Goal: Information Seeking & Learning: Learn about a topic

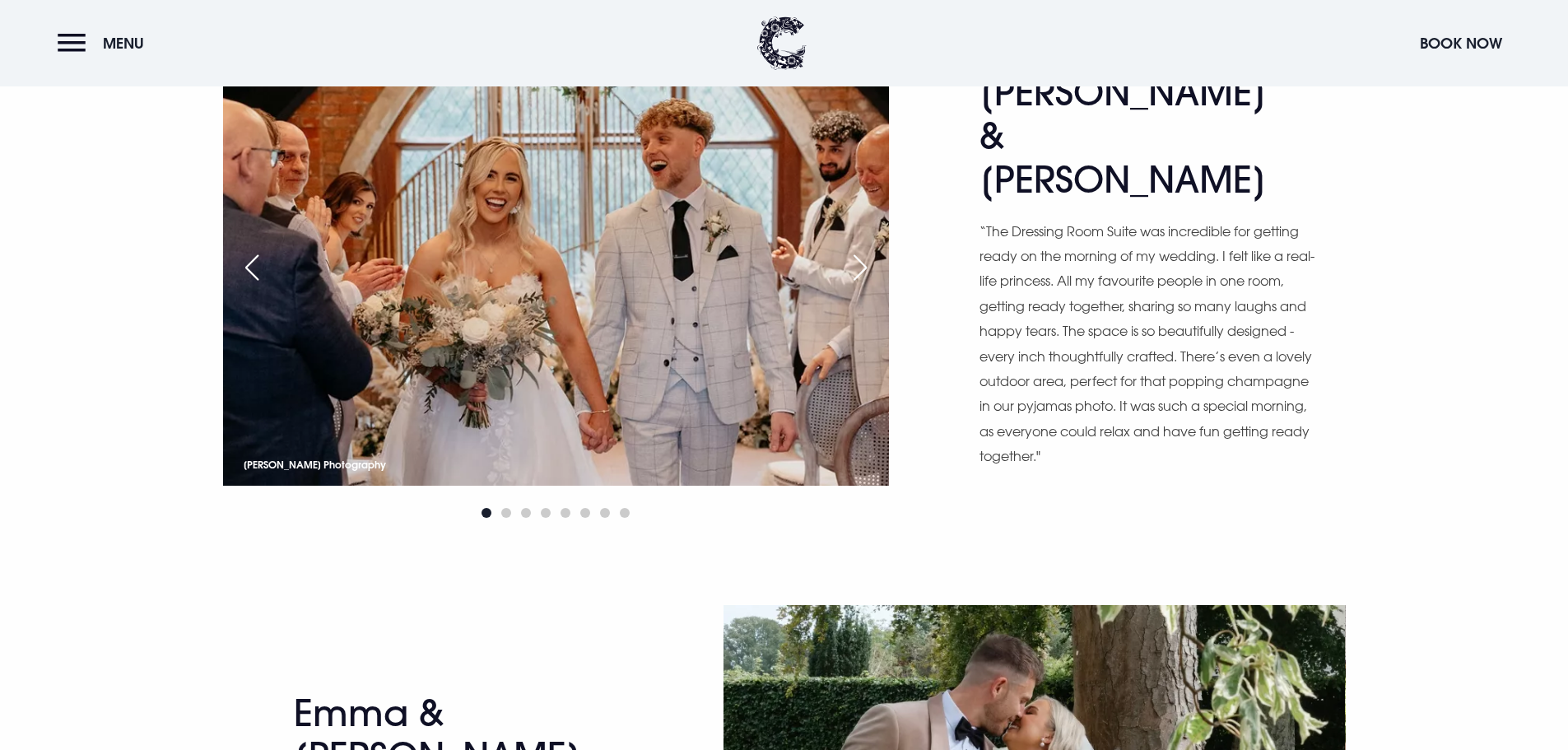
scroll to position [1071, 0]
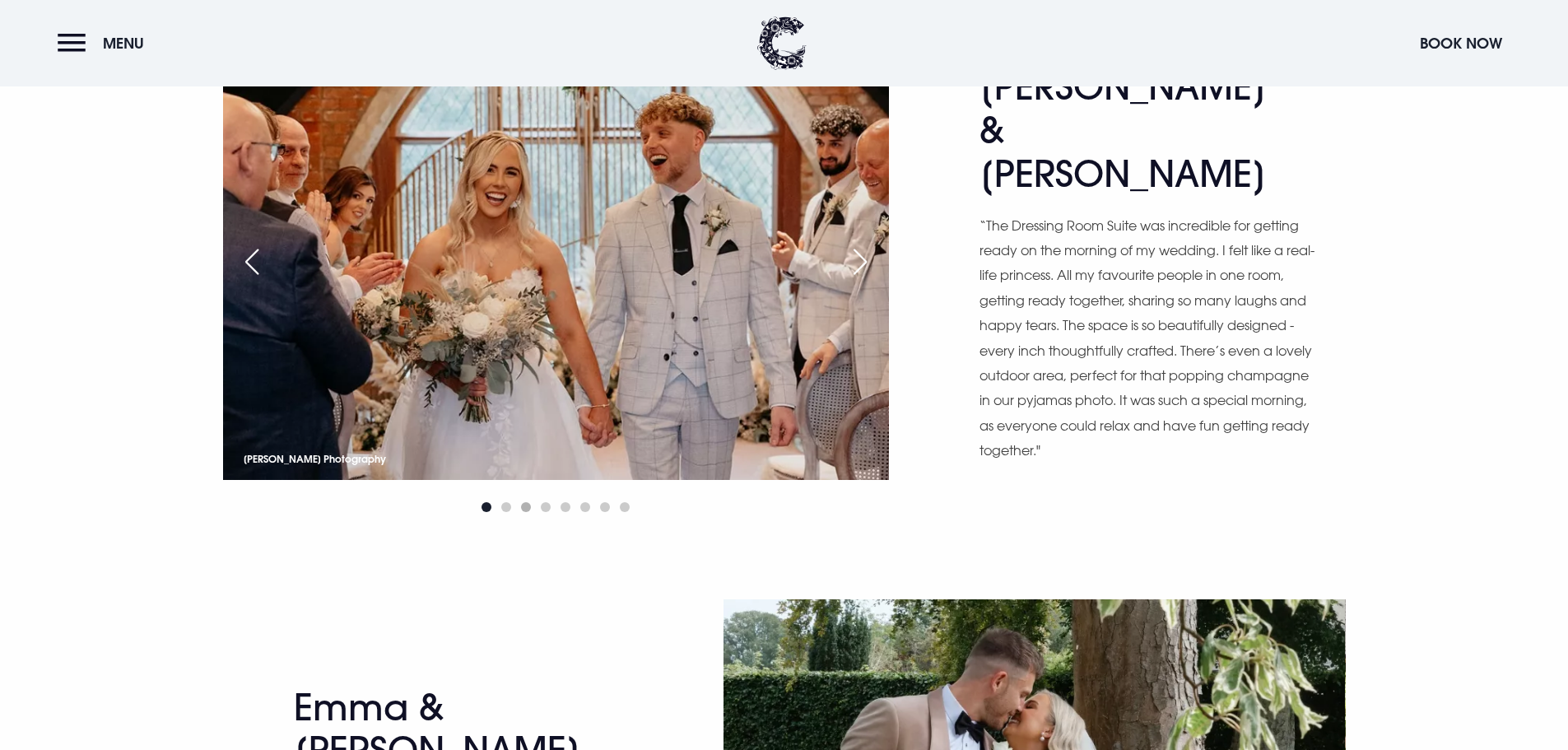
click at [531, 509] on span "Go to slide 3" at bounding box center [526, 507] width 10 height 10
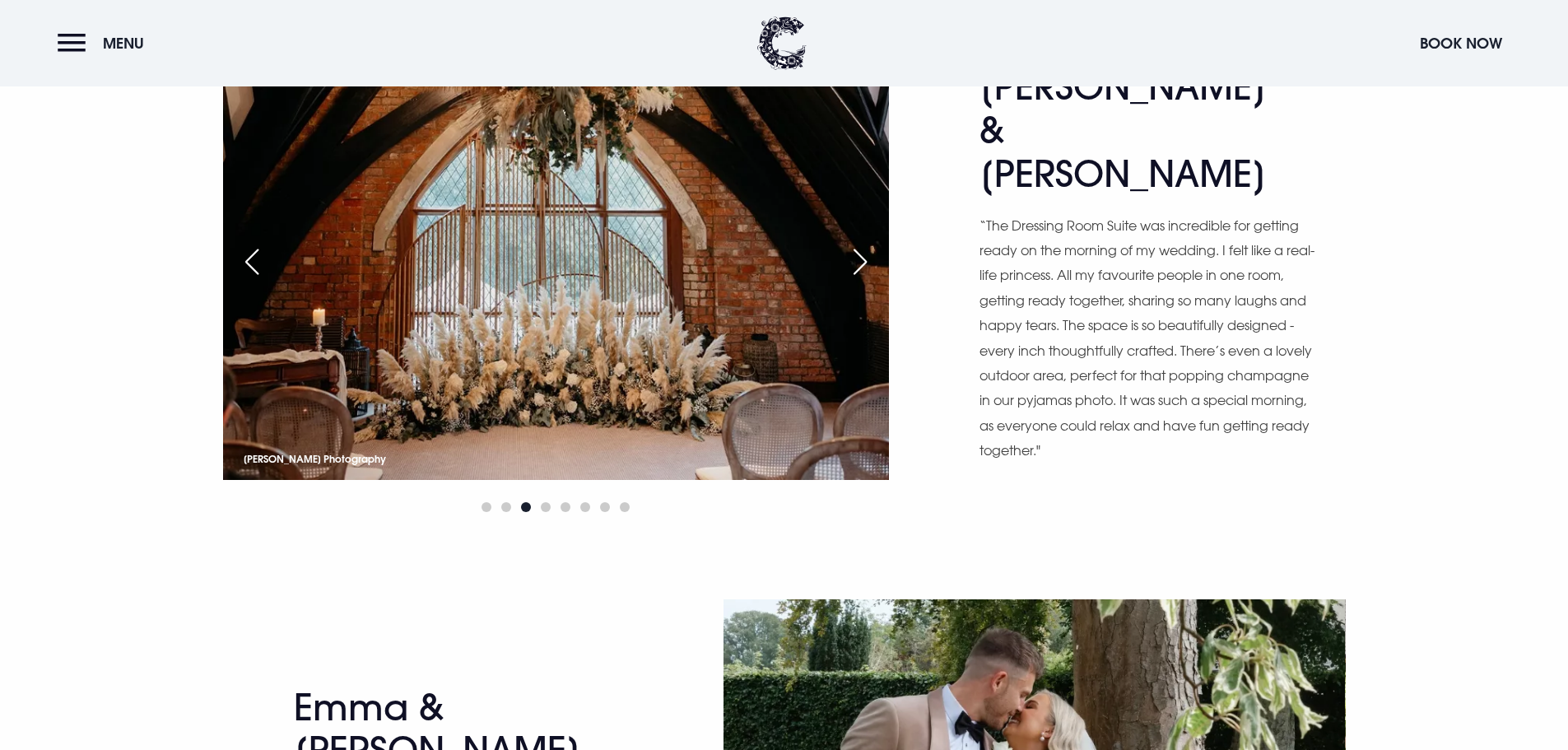
click at [611, 504] on div at bounding box center [556, 507] width 666 height 20
click at [599, 506] on div at bounding box center [556, 507] width 666 height 20
click at [603, 507] on span "Go to slide 7" at bounding box center [605, 507] width 10 height 10
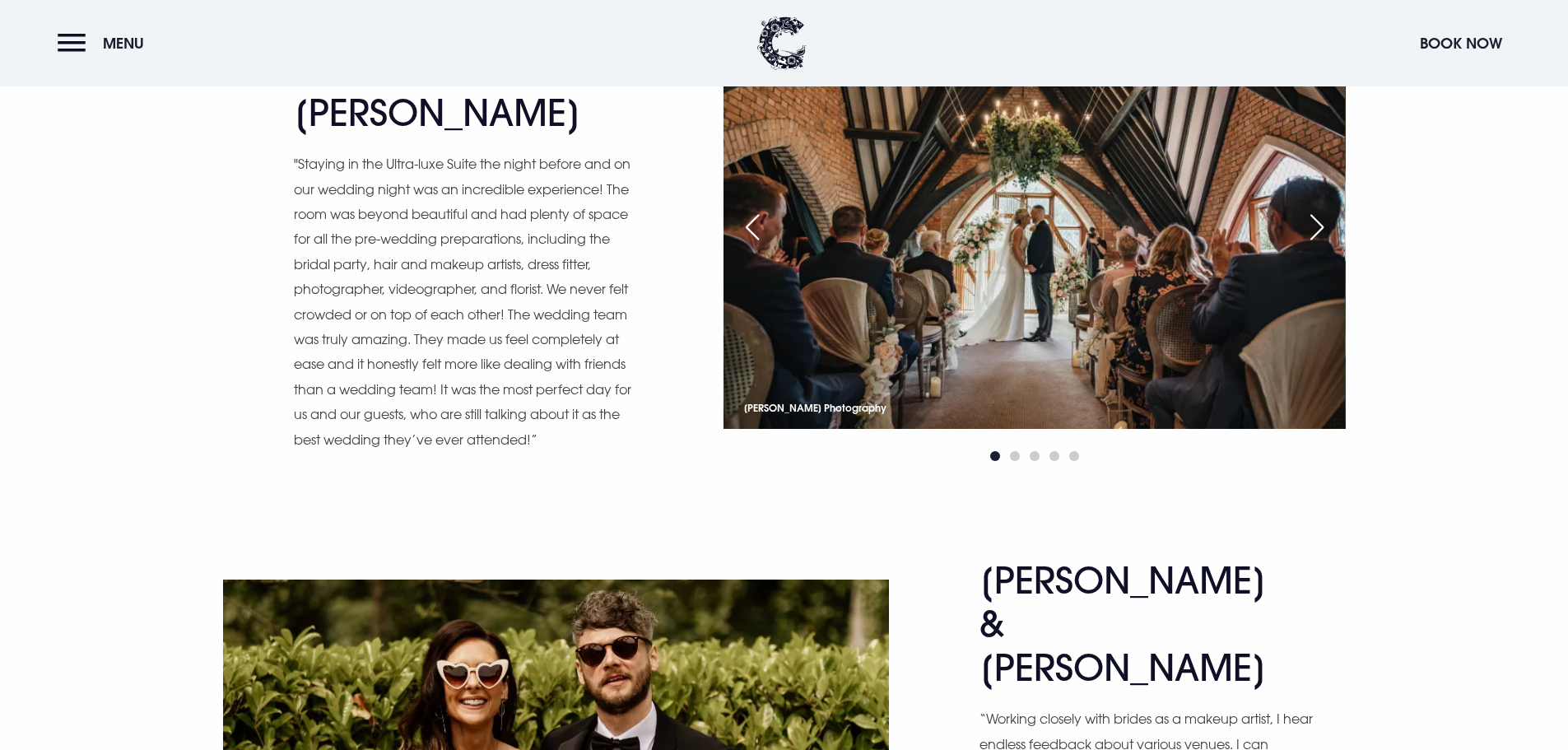
scroll to position [3953, 0]
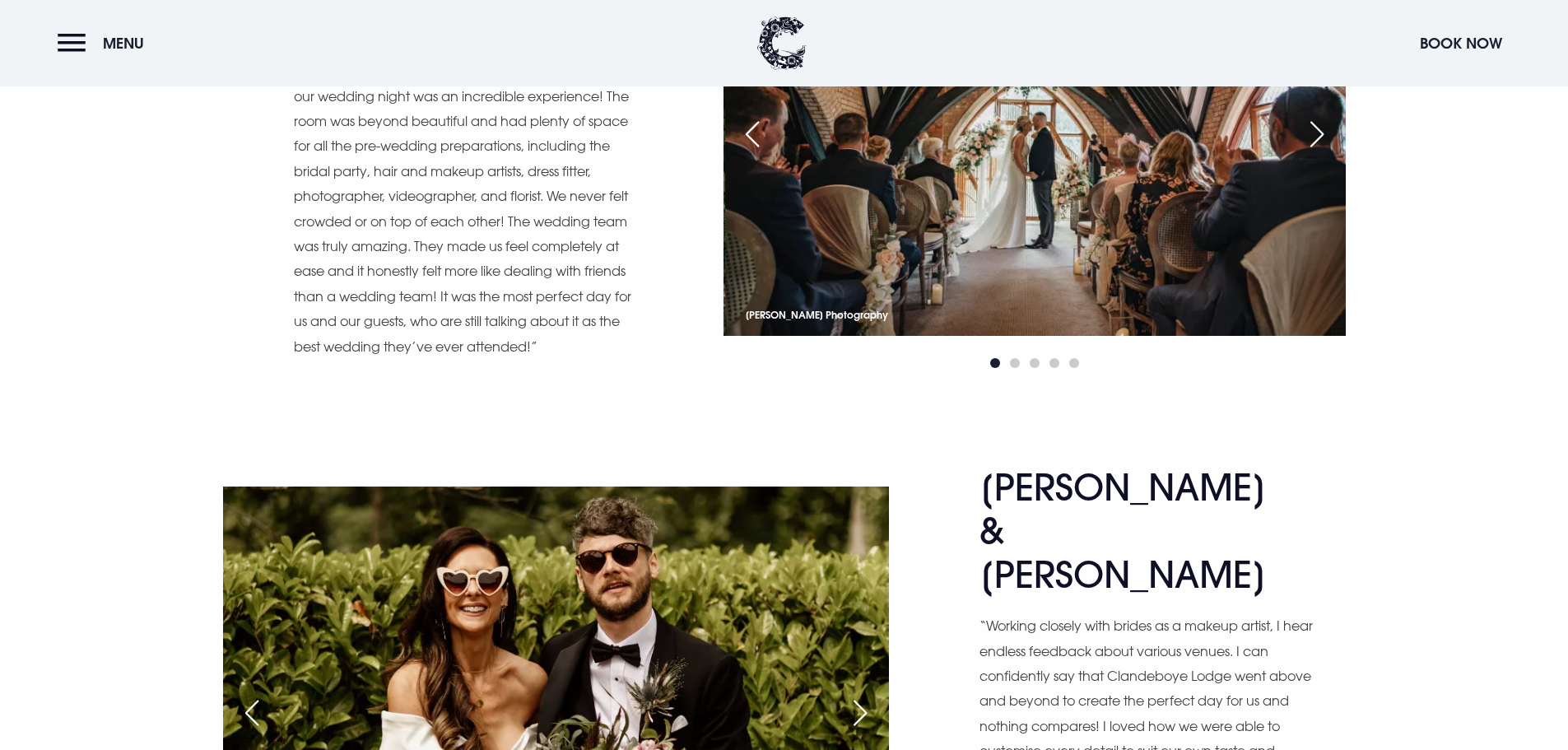
click at [1012, 353] on div at bounding box center [1035, 363] width 622 height 20
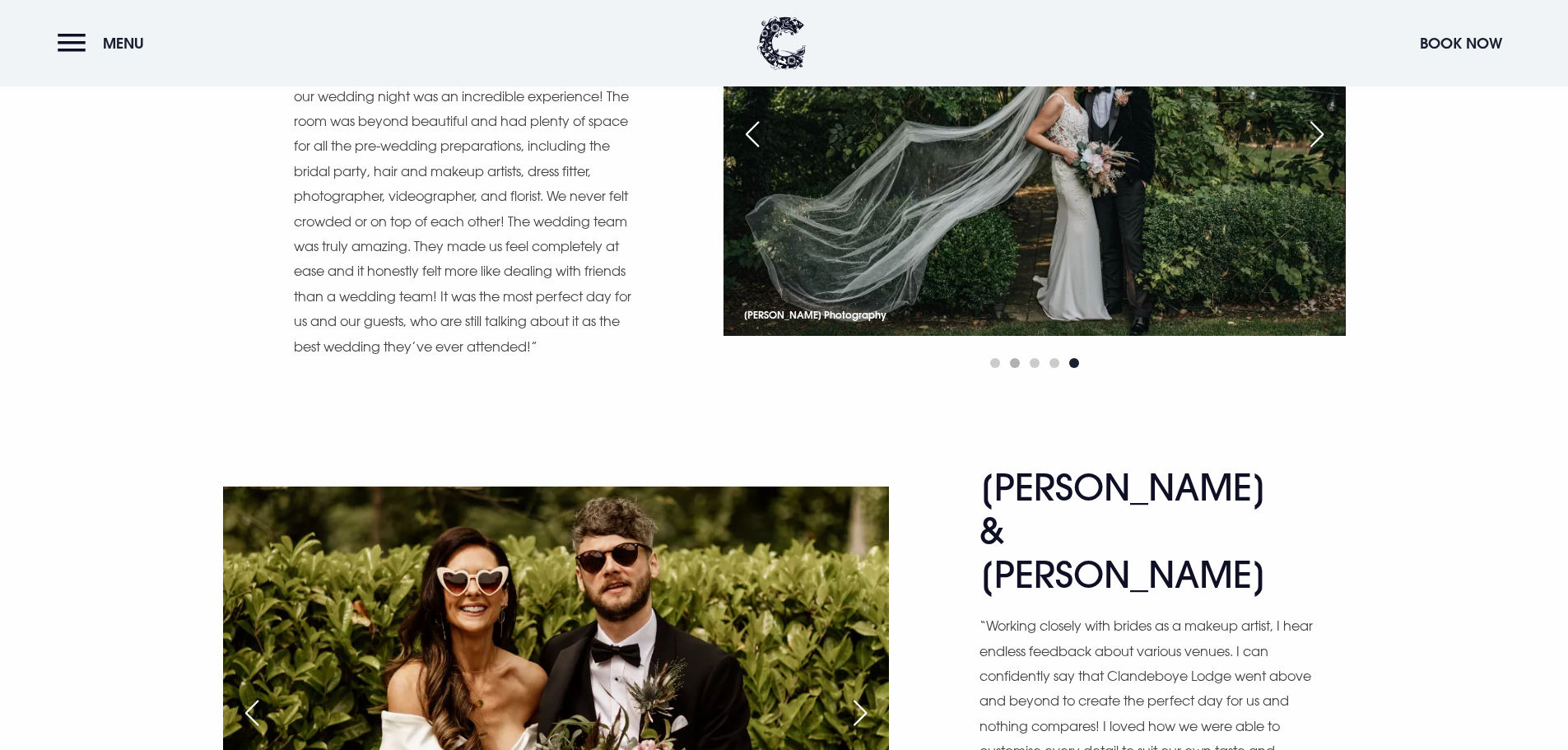
click at [1012, 358] on span "Go to slide 2" at bounding box center [1015, 363] width 10 height 10
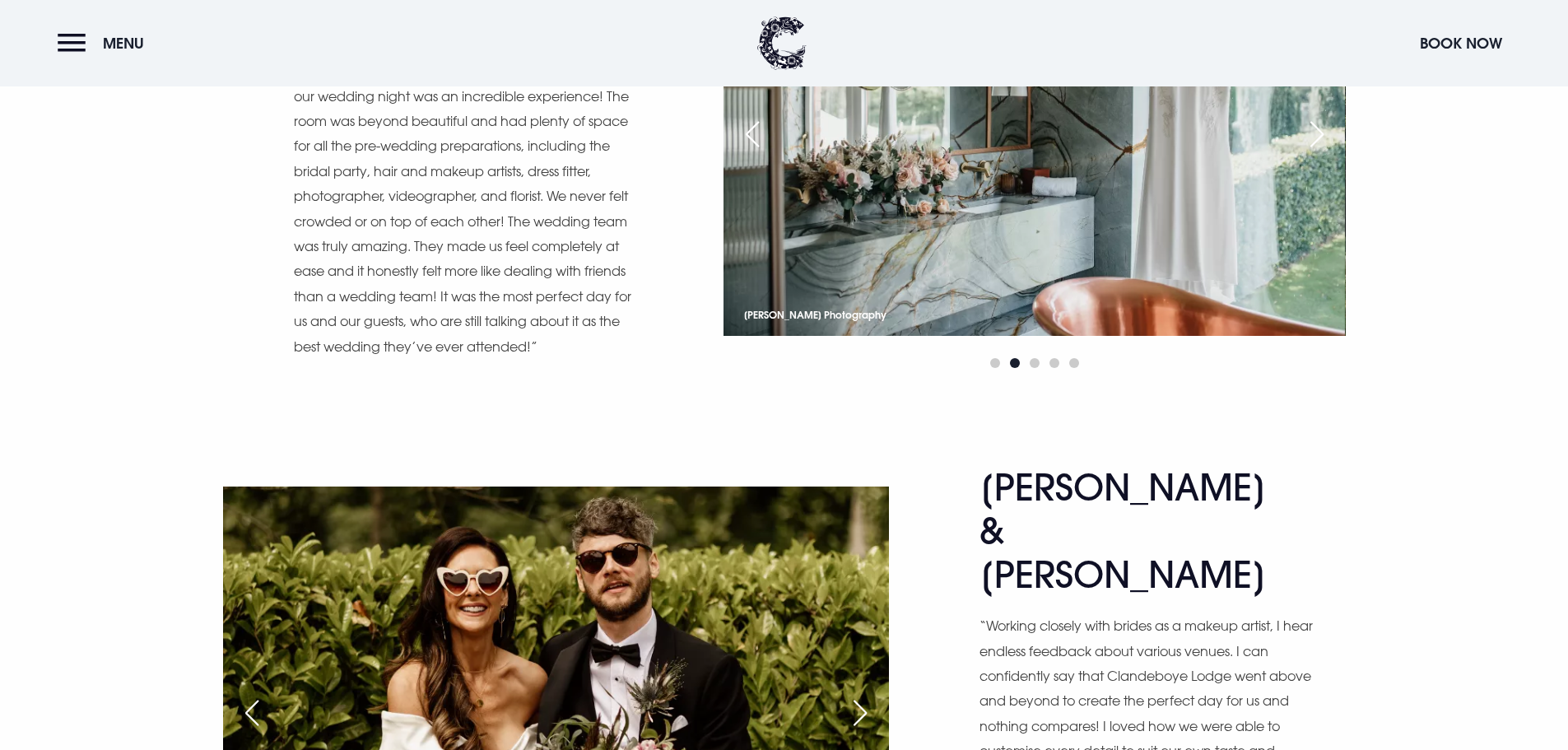
click at [1046, 362] on div at bounding box center [1035, 363] width 622 height 20
click at [1033, 358] on span "Go to slide 3" at bounding box center [1035, 363] width 10 height 10
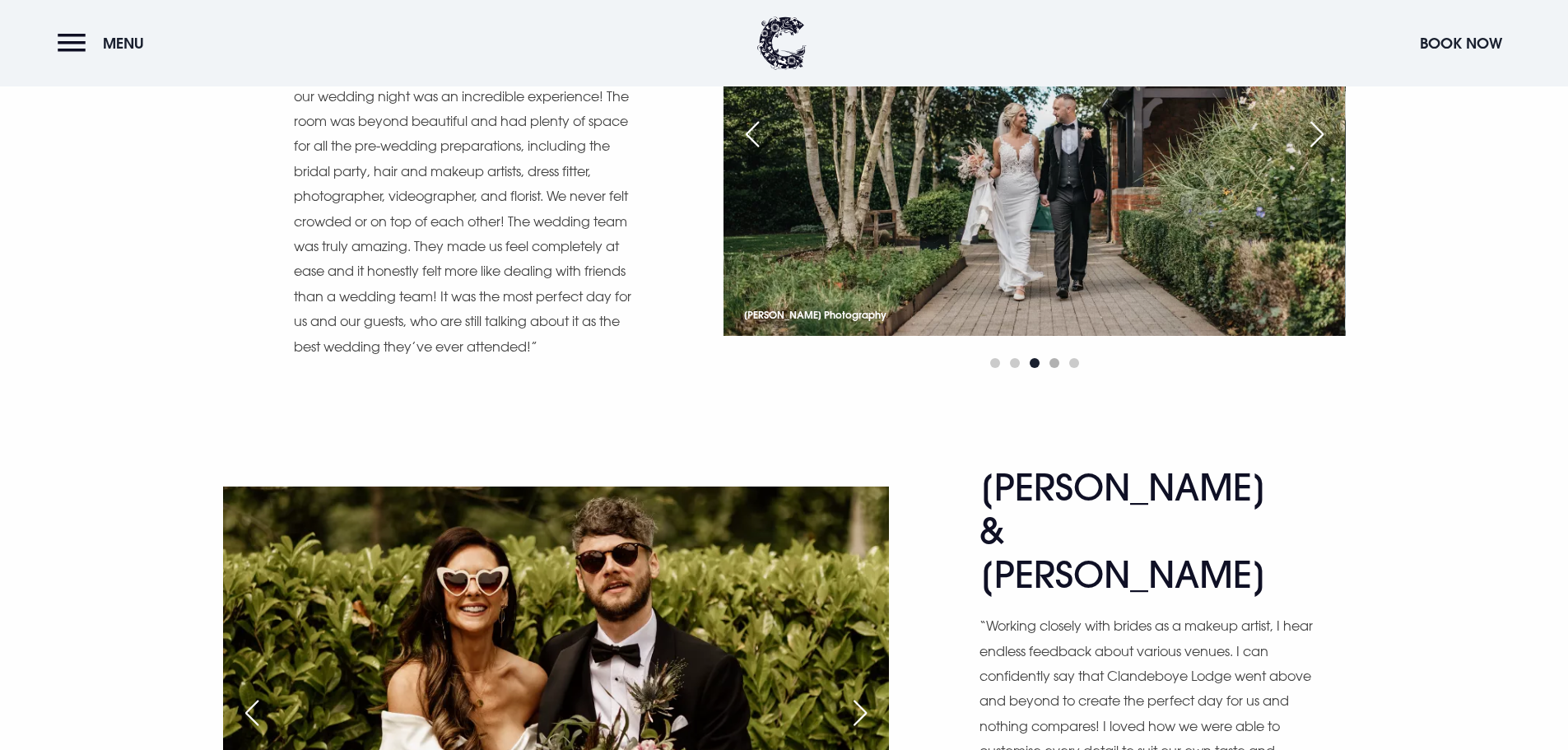
click at [1054, 358] on span "Go to slide 4" at bounding box center [1055, 363] width 10 height 10
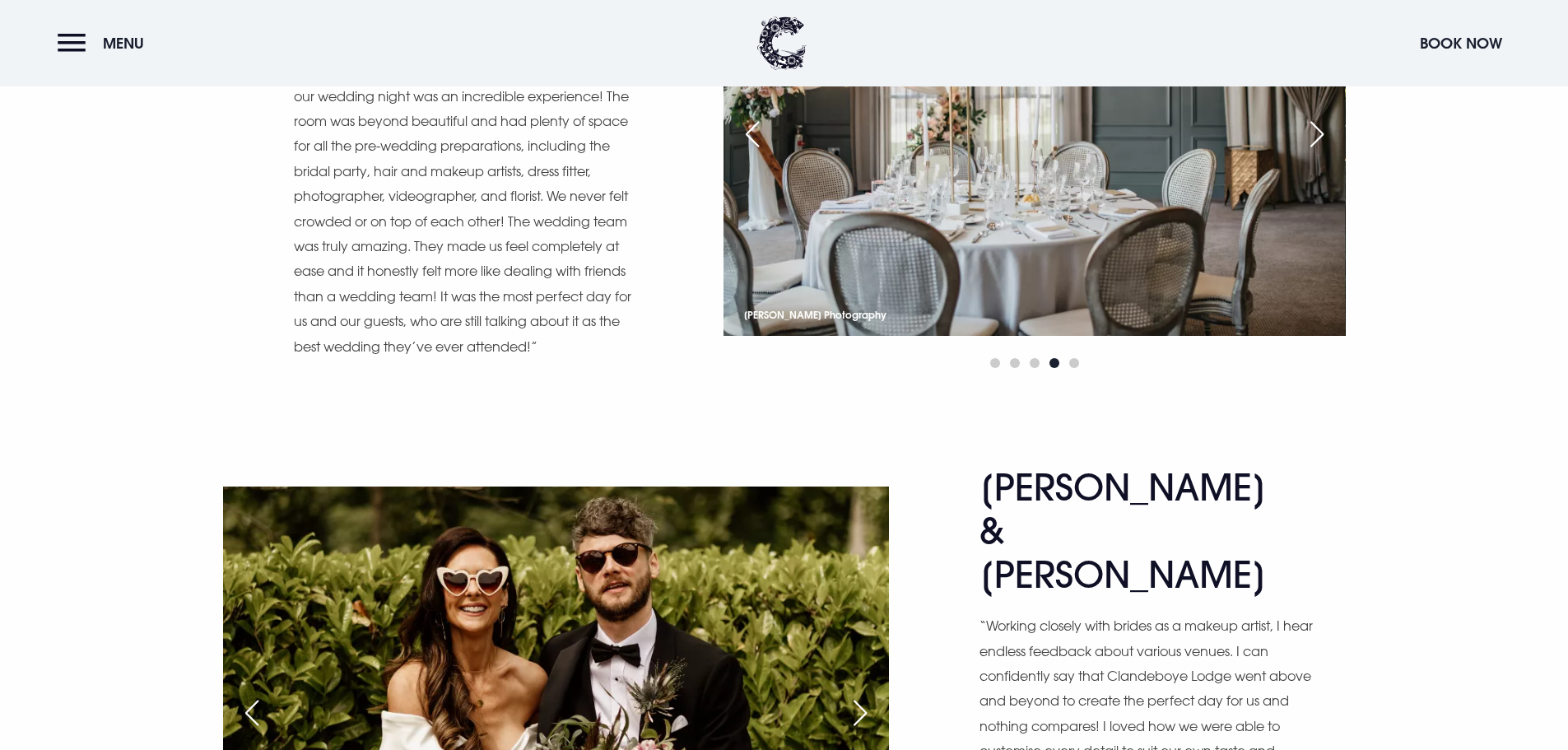
click at [1027, 356] on div at bounding box center [1035, 363] width 622 height 20
click at [1033, 358] on span "Go to slide 3" at bounding box center [1035, 363] width 10 height 10
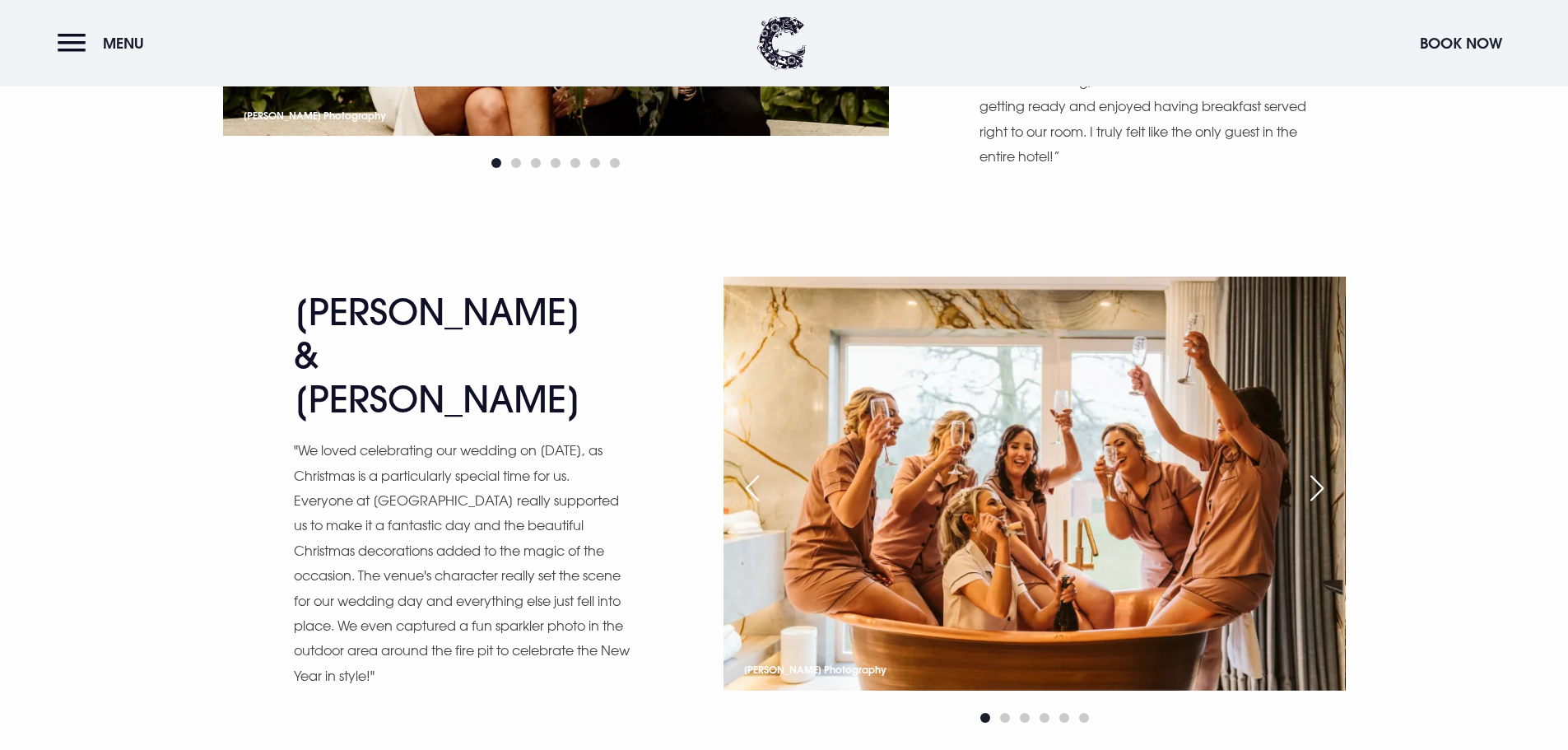
scroll to position [4776, 0]
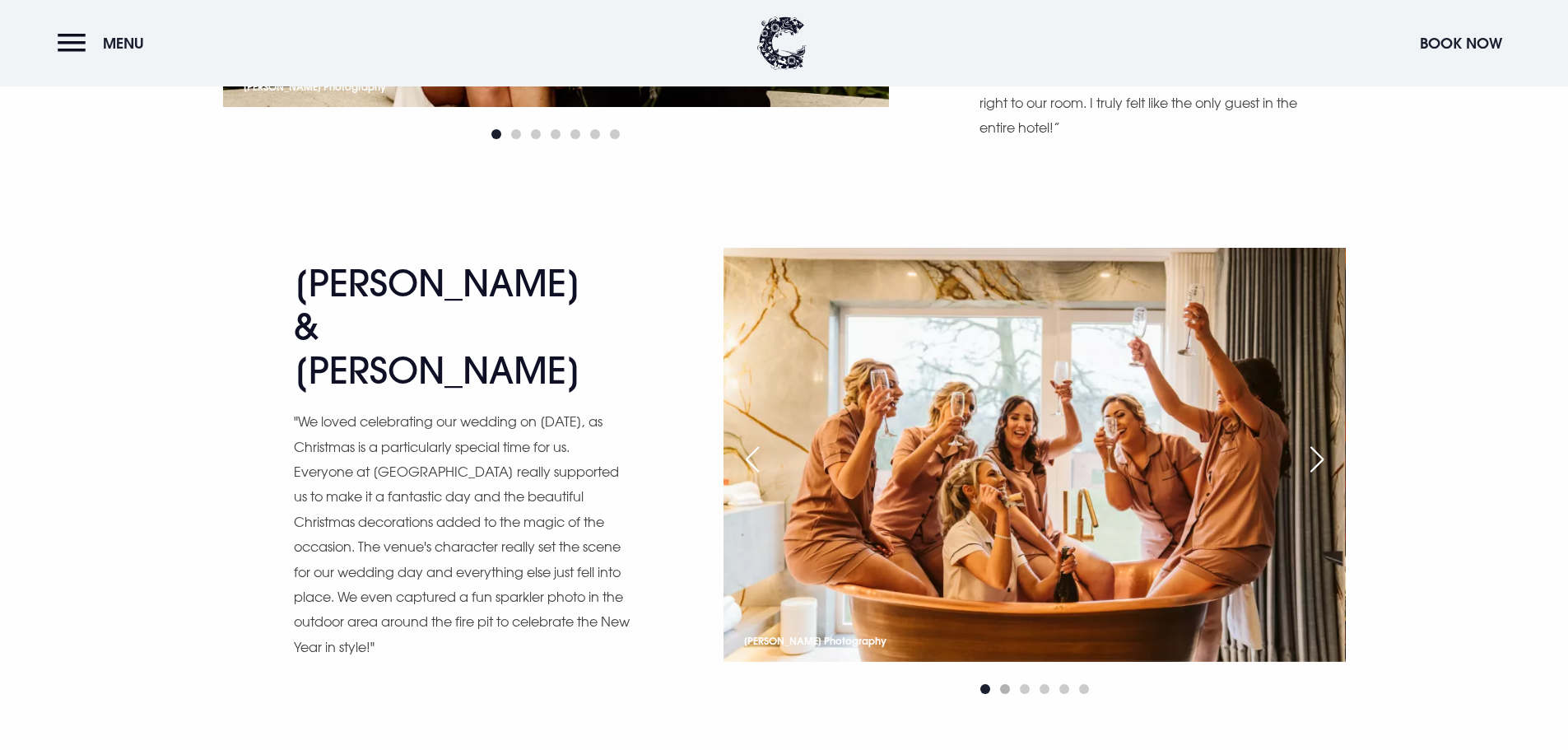
click at [1008, 685] on span "Go to slide 2" at bounding box center [1005, 689] width 10 height 10
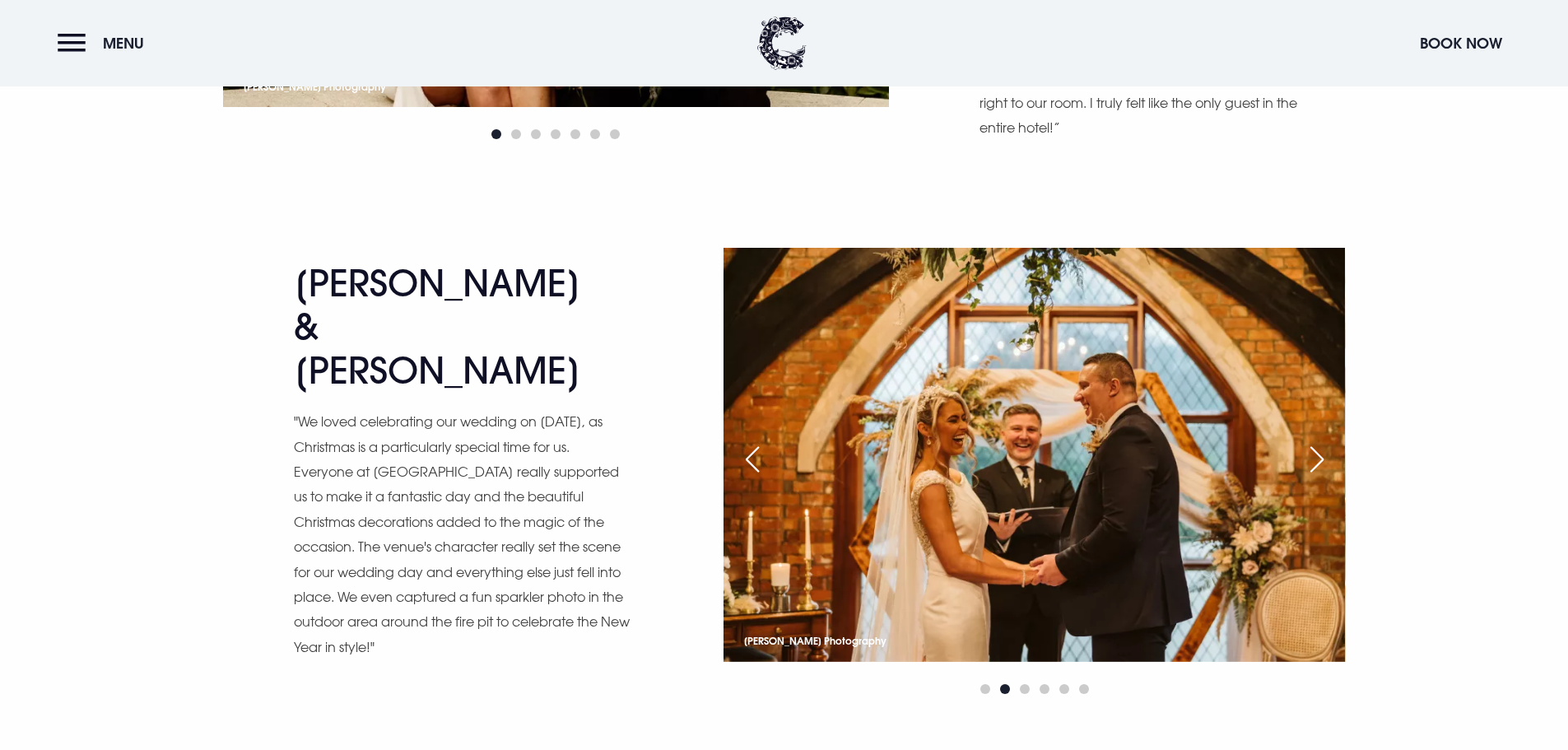
click at [1027, 680] on div at bounding box center [1035, 689] width 622 height 20
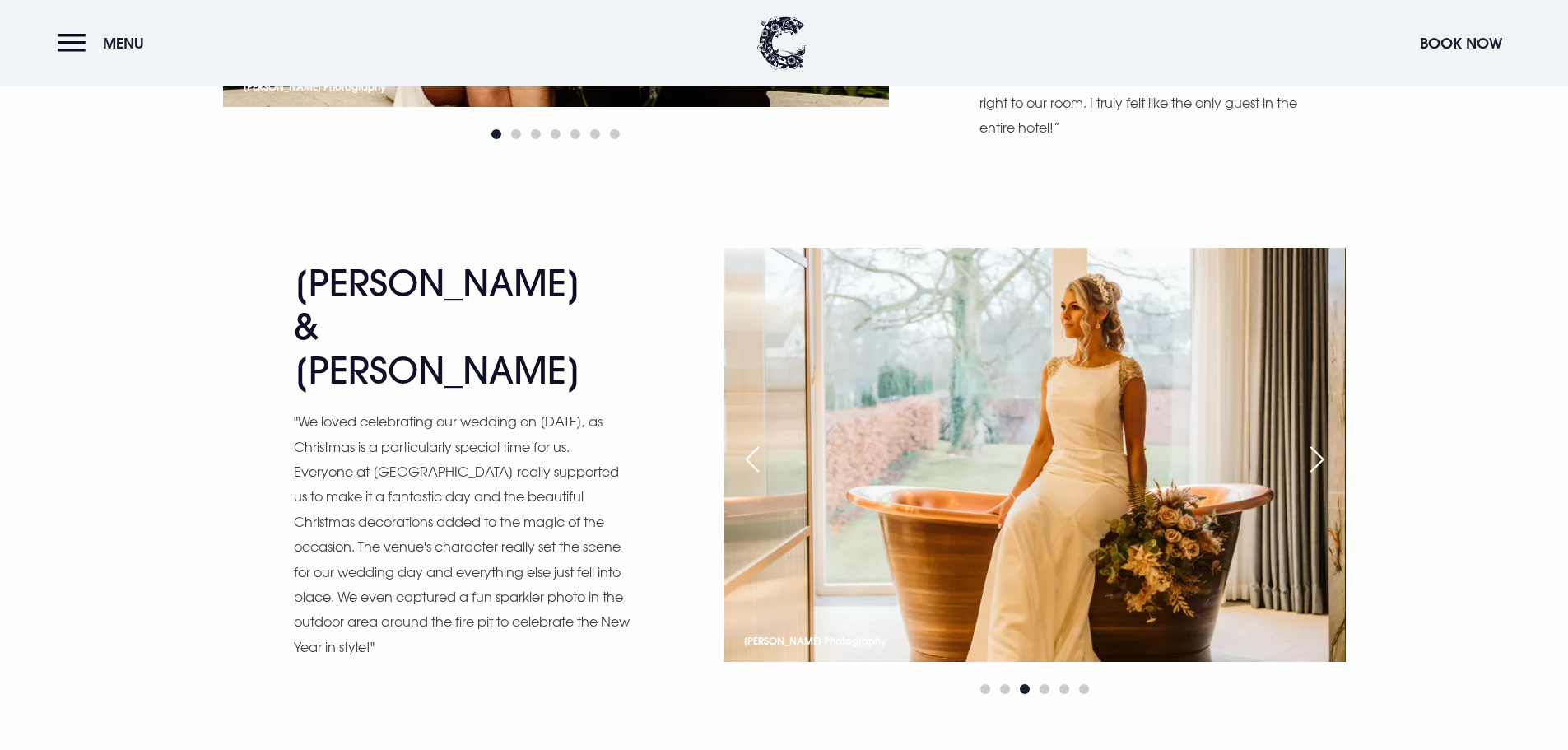
click at [1027, 685] on span "Go to slide 3" at bounding box center [1025, 689] width 10 height 10
click at [1055, 680] on div at bounding box center [1035, 689] width 622 height 20
click at [1046, 685] on span "Go to slide 4" at bounding box center [1044, 689] width 10 height 10
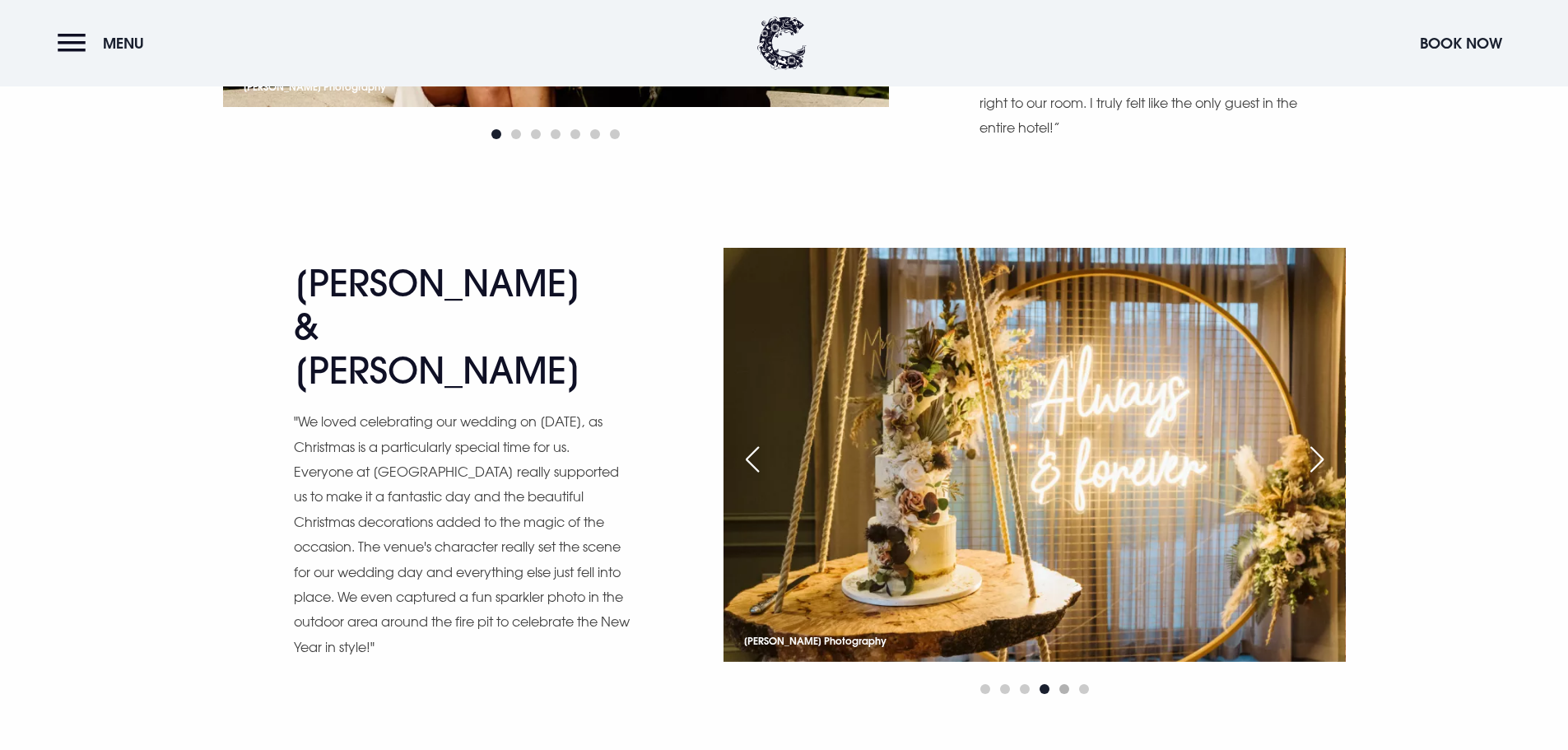
click at [1067, 685] on span "Go to slide 5" at bounding box center [1065, 689] width 10 height 10
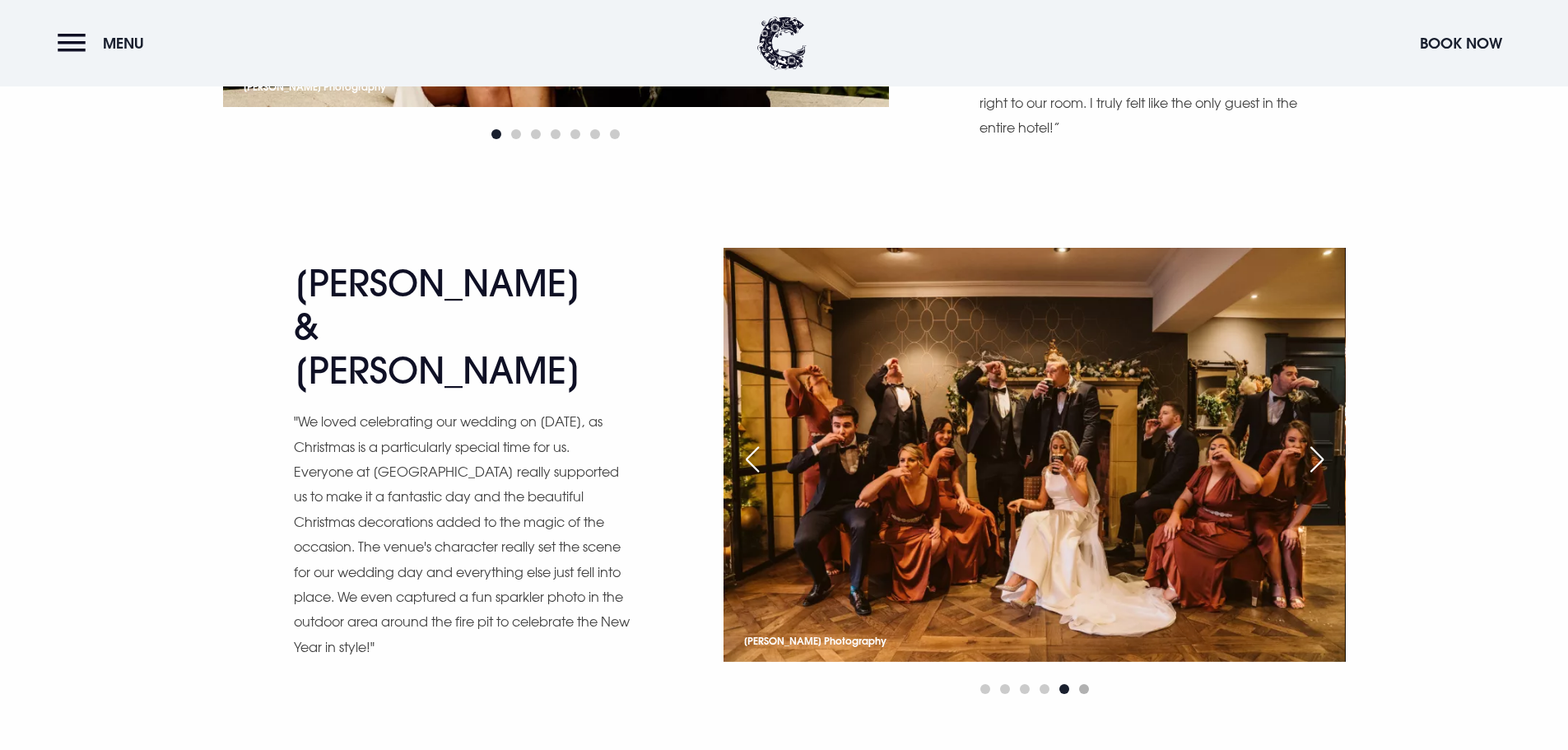
click at [1089, 685] on span "Go to slide 6" at bounding box center [1084, 689] width 10 height 10
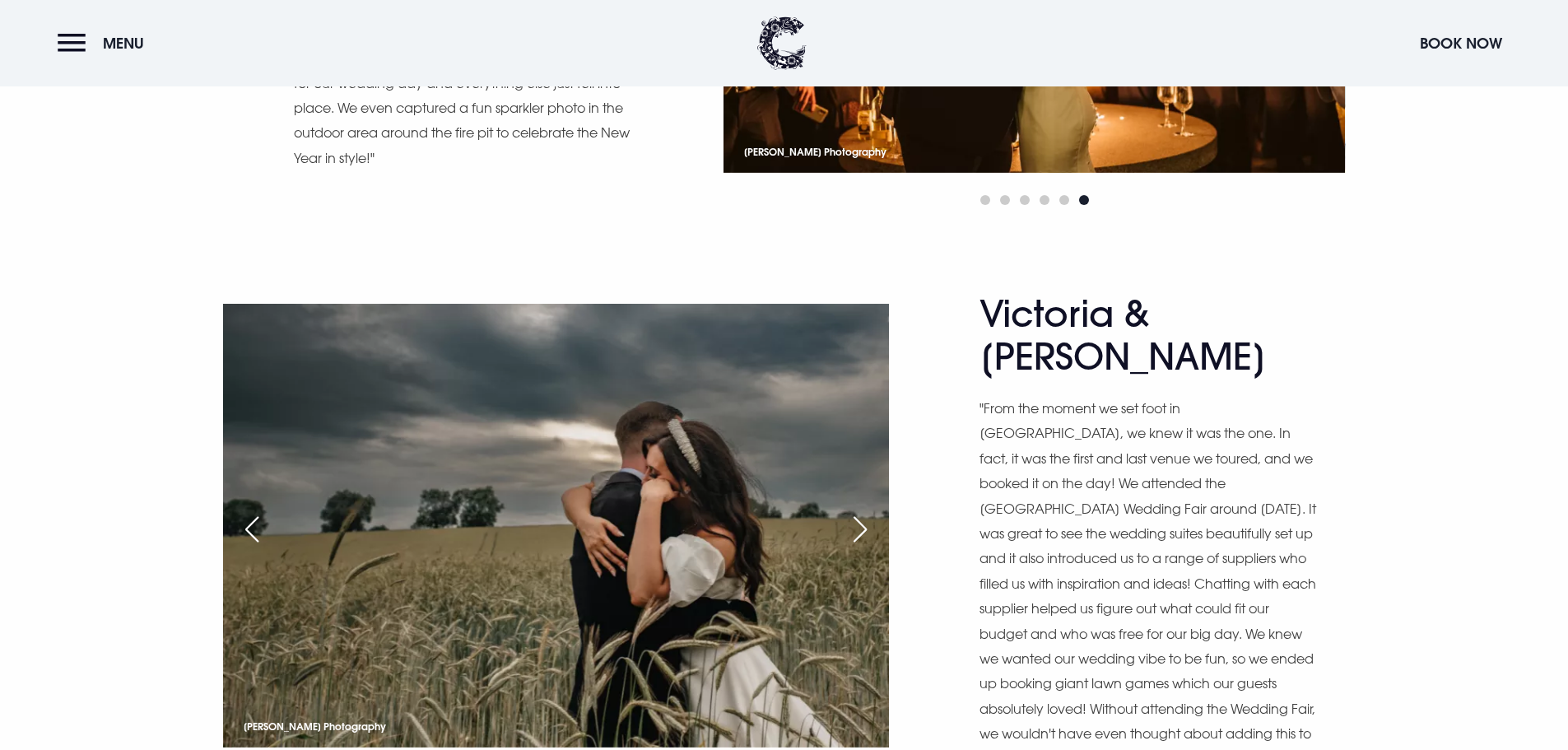
scroll to position [5353, 0]
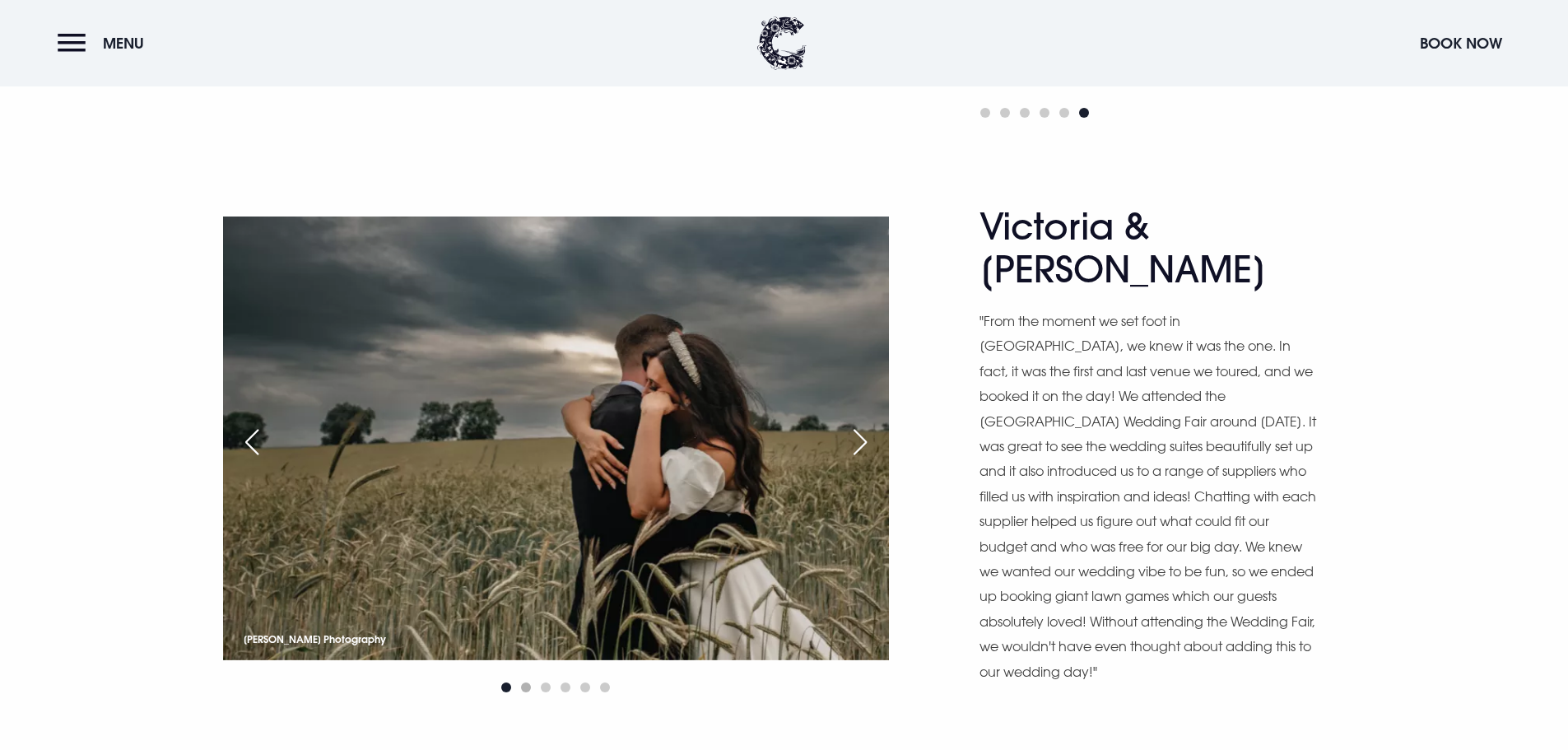
click at [527, 683] on span "Go to slide 2" at bounding box center [526, 687] width 10 height 10
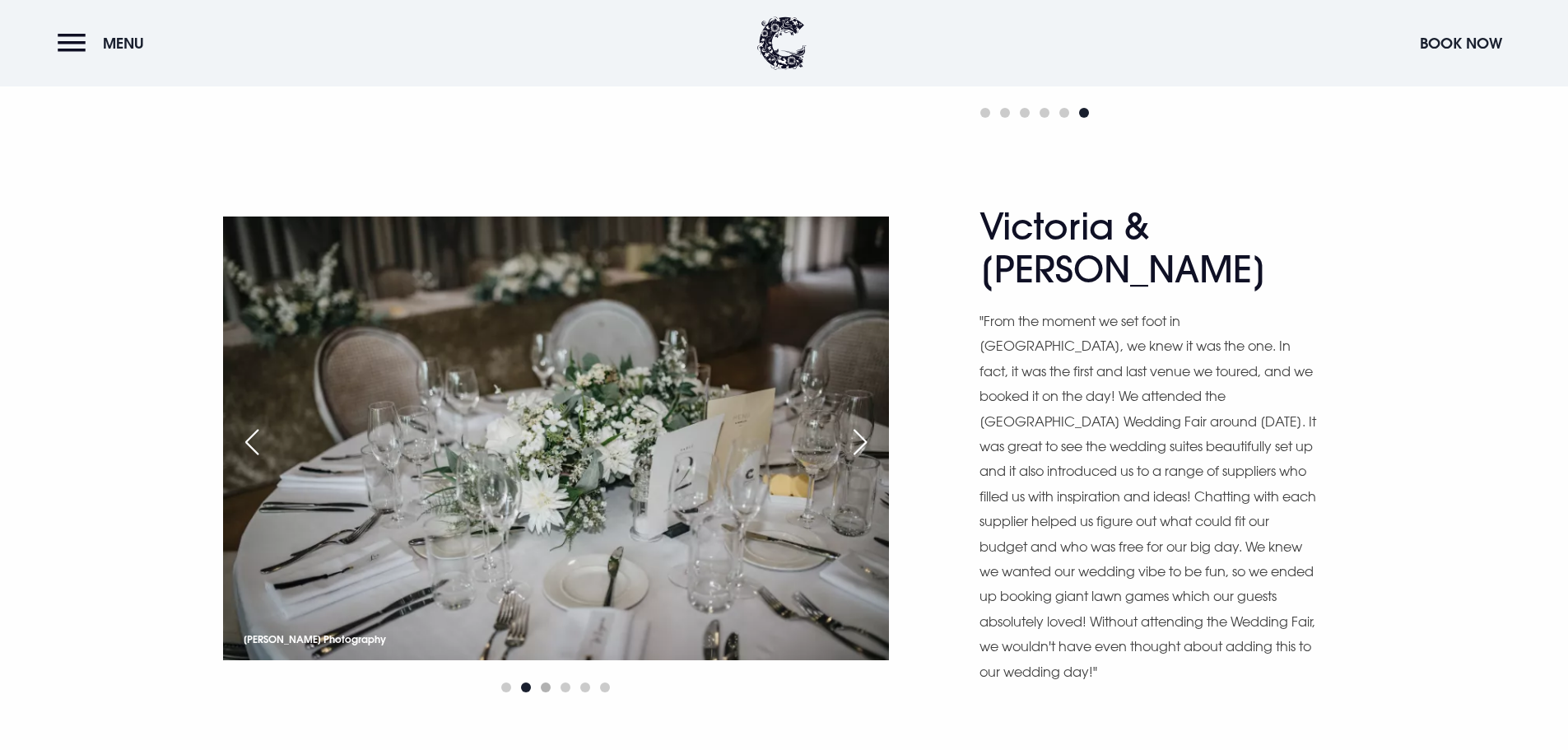
click at [545, 683] on span "Go to slide 3" at bounding box center [546, 687] width 10 height 10
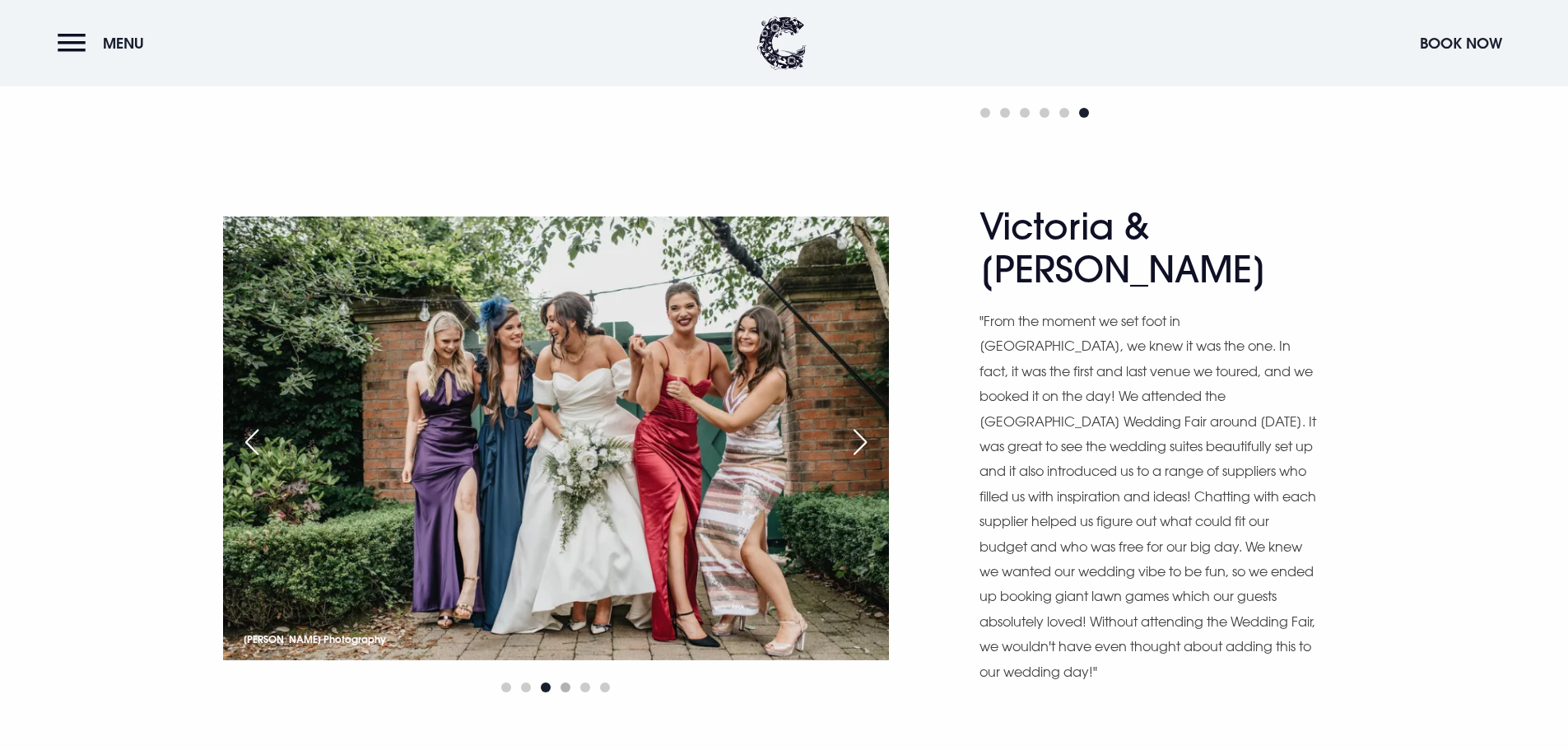
click at [563, 683] on span "Go to slide 4" at bounding box center [565, 687] width 10 height 10
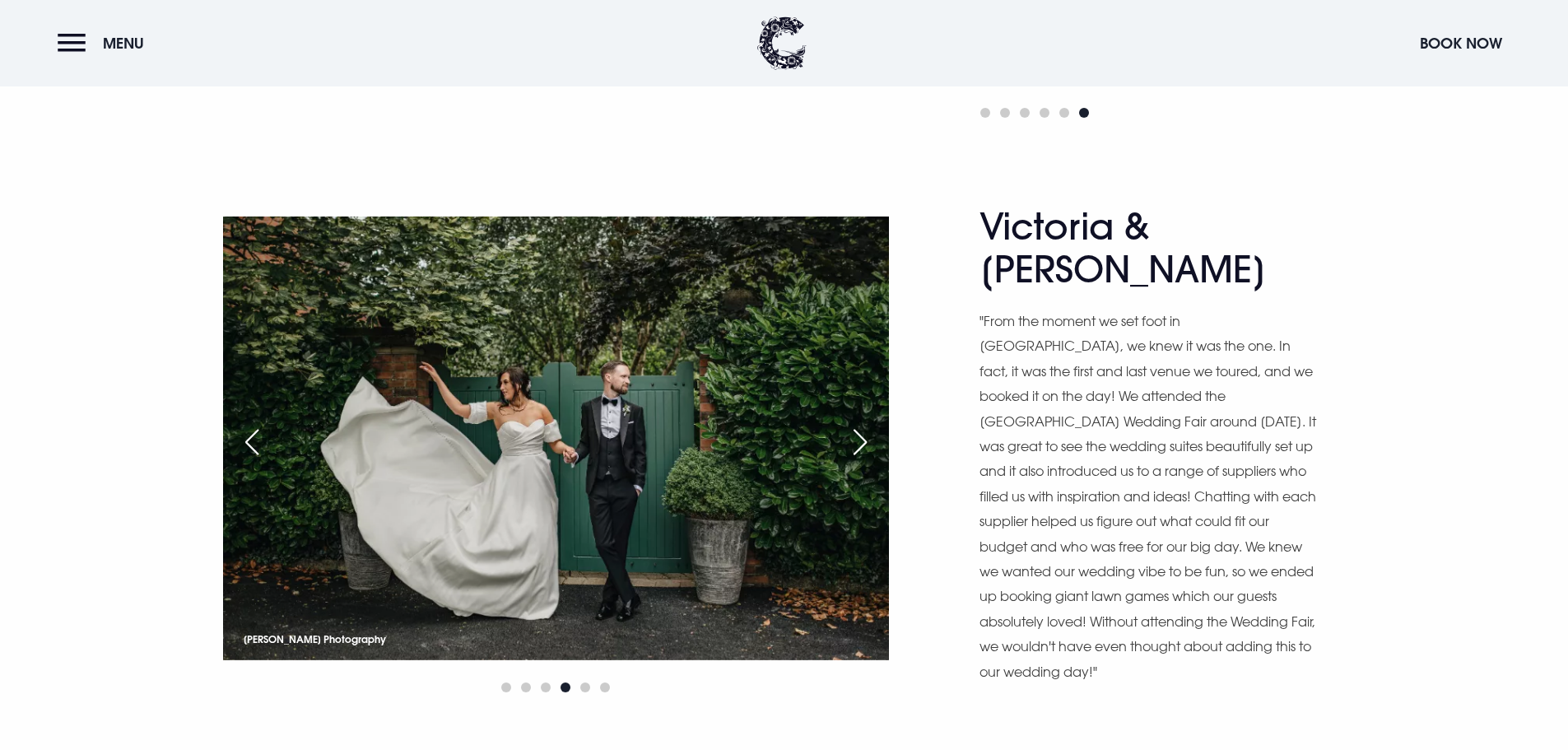
click at [540, 678] on div at bounding box center [556, 687] width 666 height 20
click at [546, 683] on span "Go to slide 3" at bounding box center [546, 687] width 10 height 10
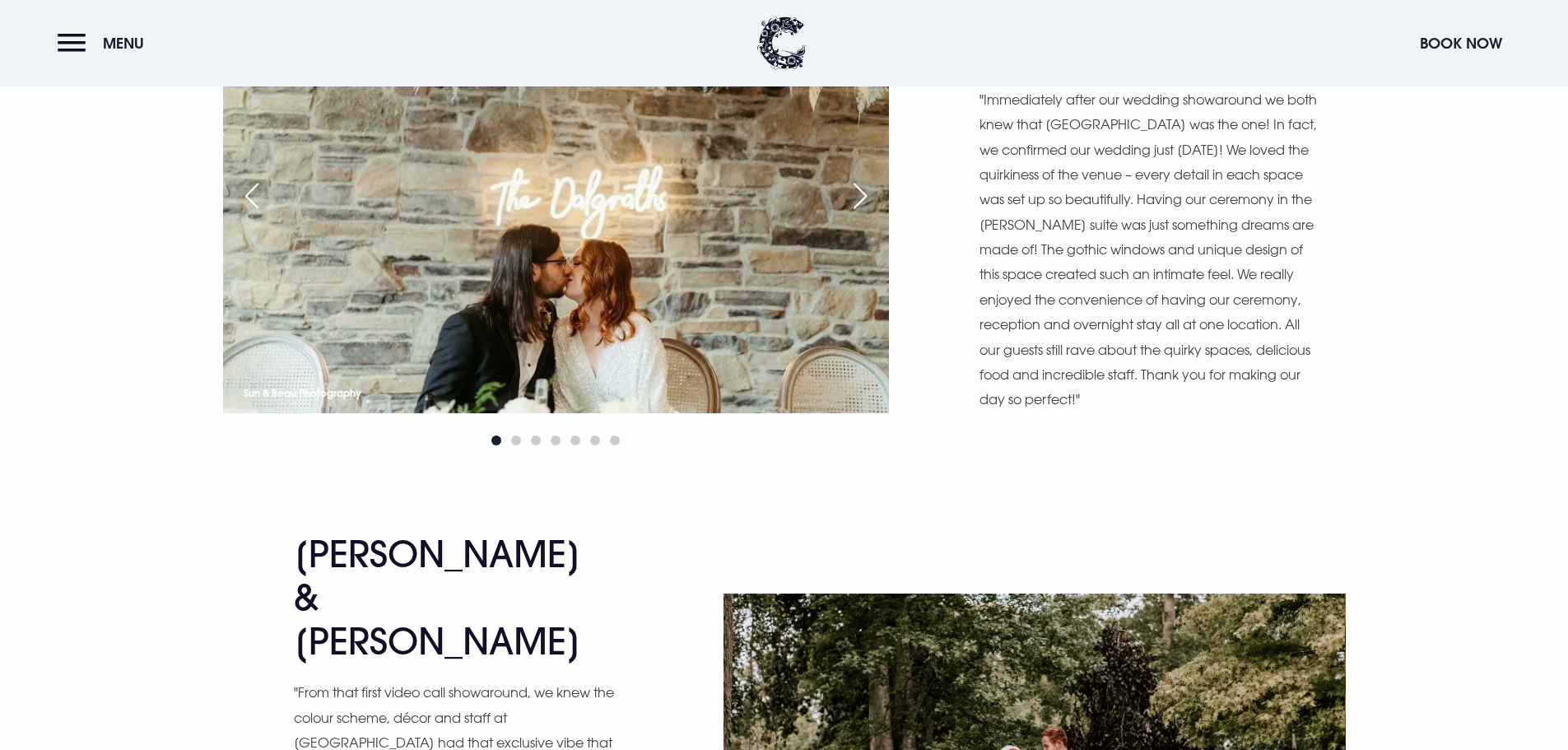
scroll to position [9141, 0]
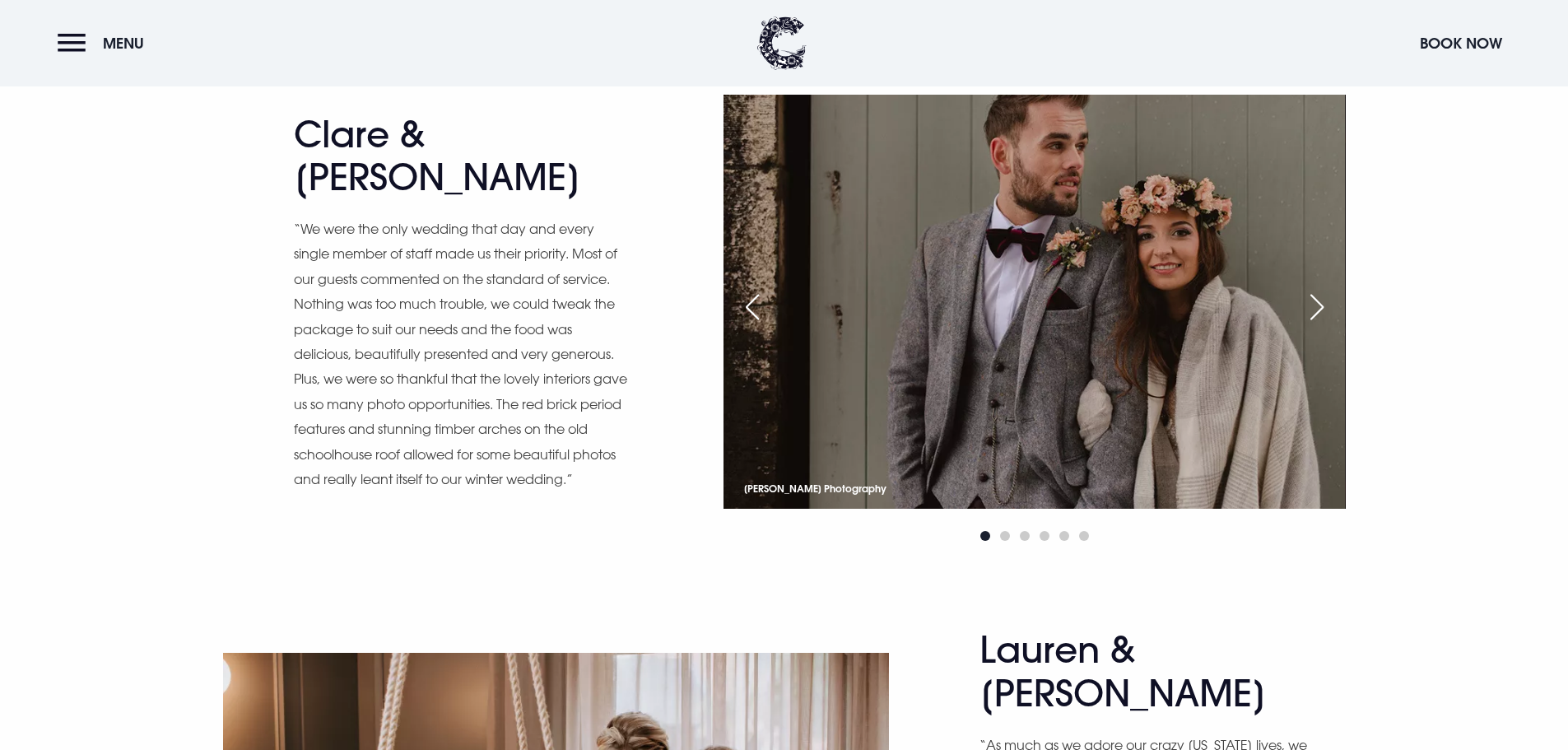
scroll to position [12023, 0]
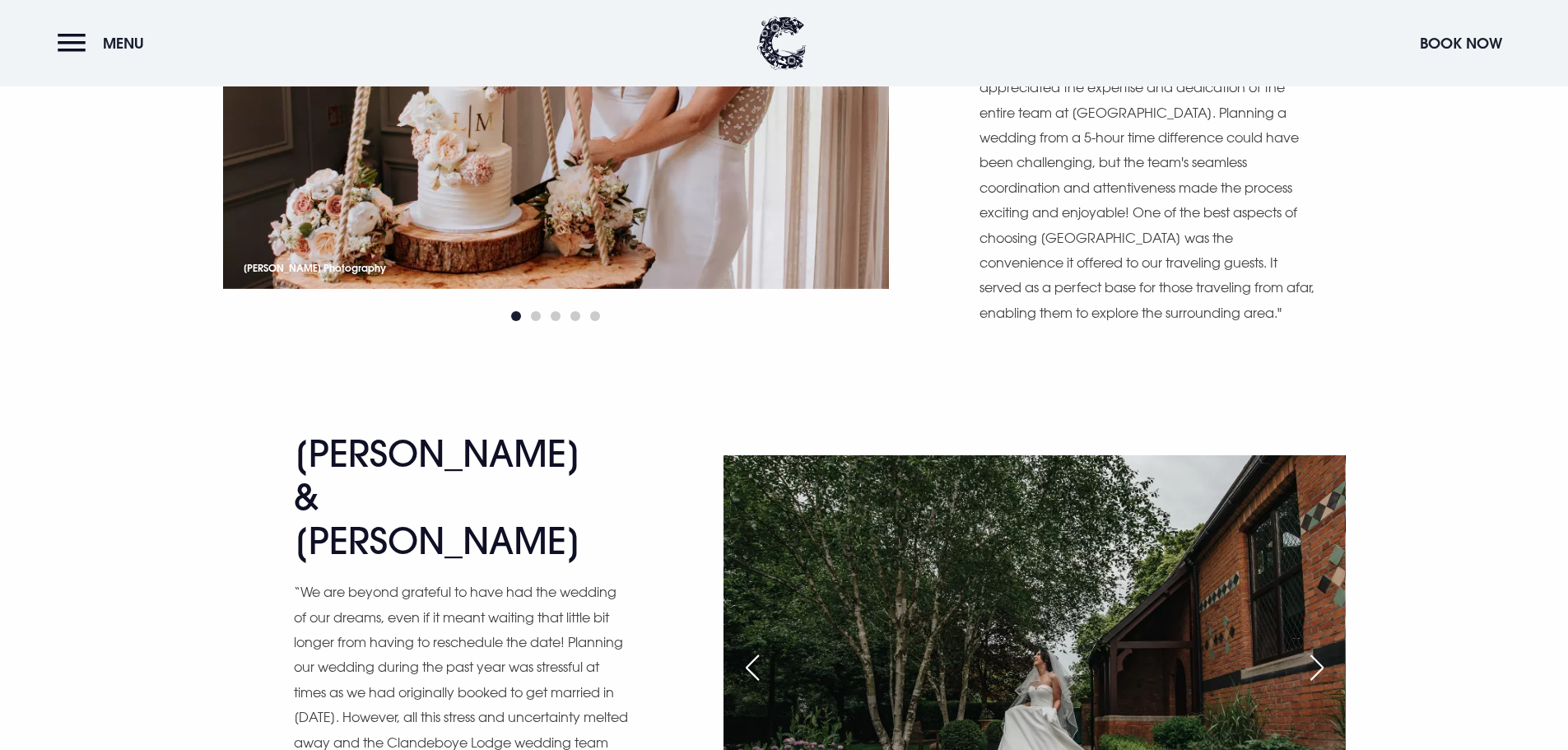
scroll to position [12929, 0]
